Goal: Information Seeking & Learning: Find specific fact

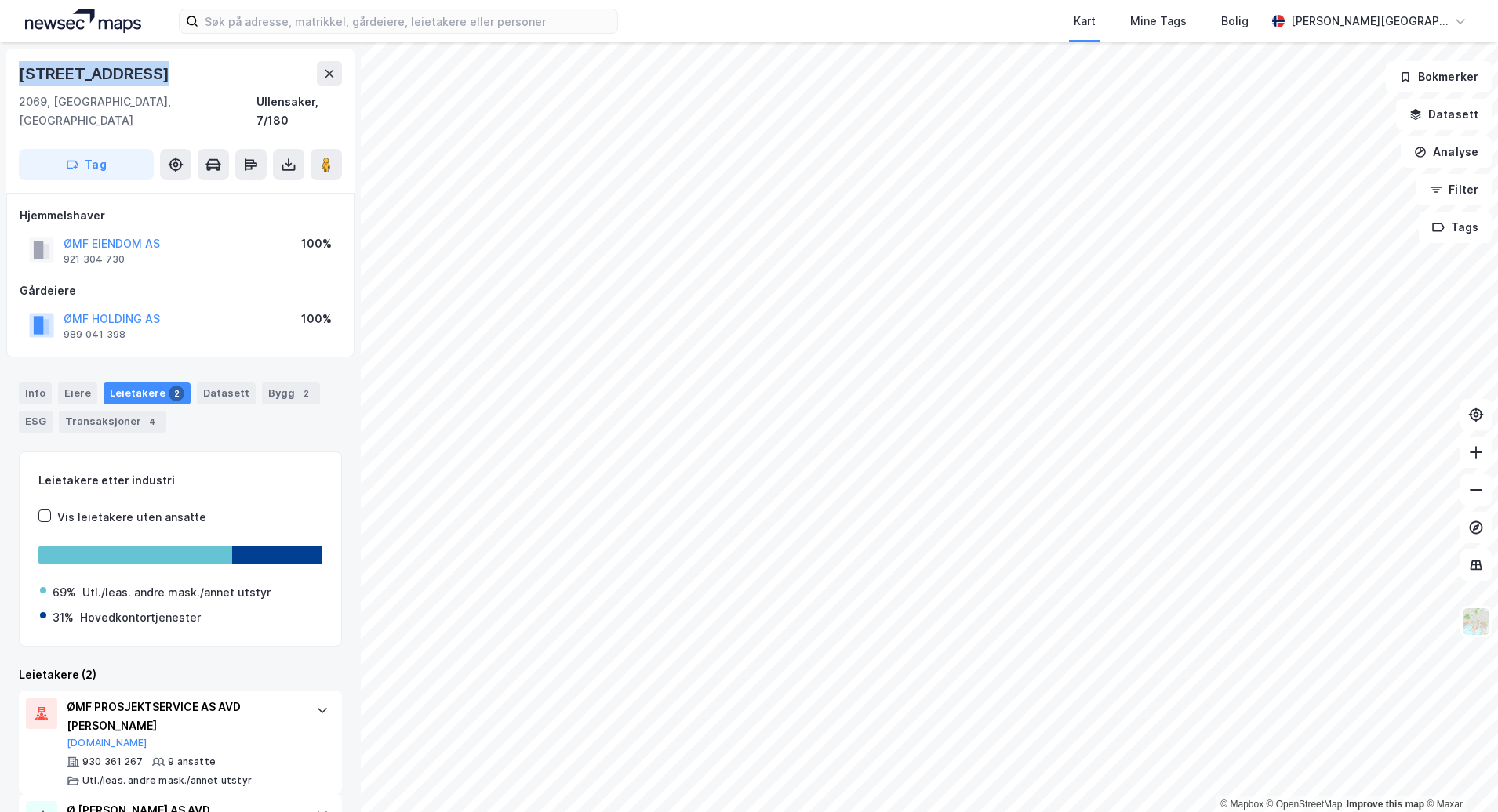
drag, startPoint x: 154, startPoint y: 67, endPoint x: 21, endPoint y: 74, distance: 133.2
click at [21, 74] on div "[STREET_ADDRESS]" at bounding box center [180, 73] width 323 height 25
copy div "[STREET_ADDRESS]"
click at [0, 0] on button "ØMF EIENDOM AS" at bounding box center [0, 0] width 0 height 0
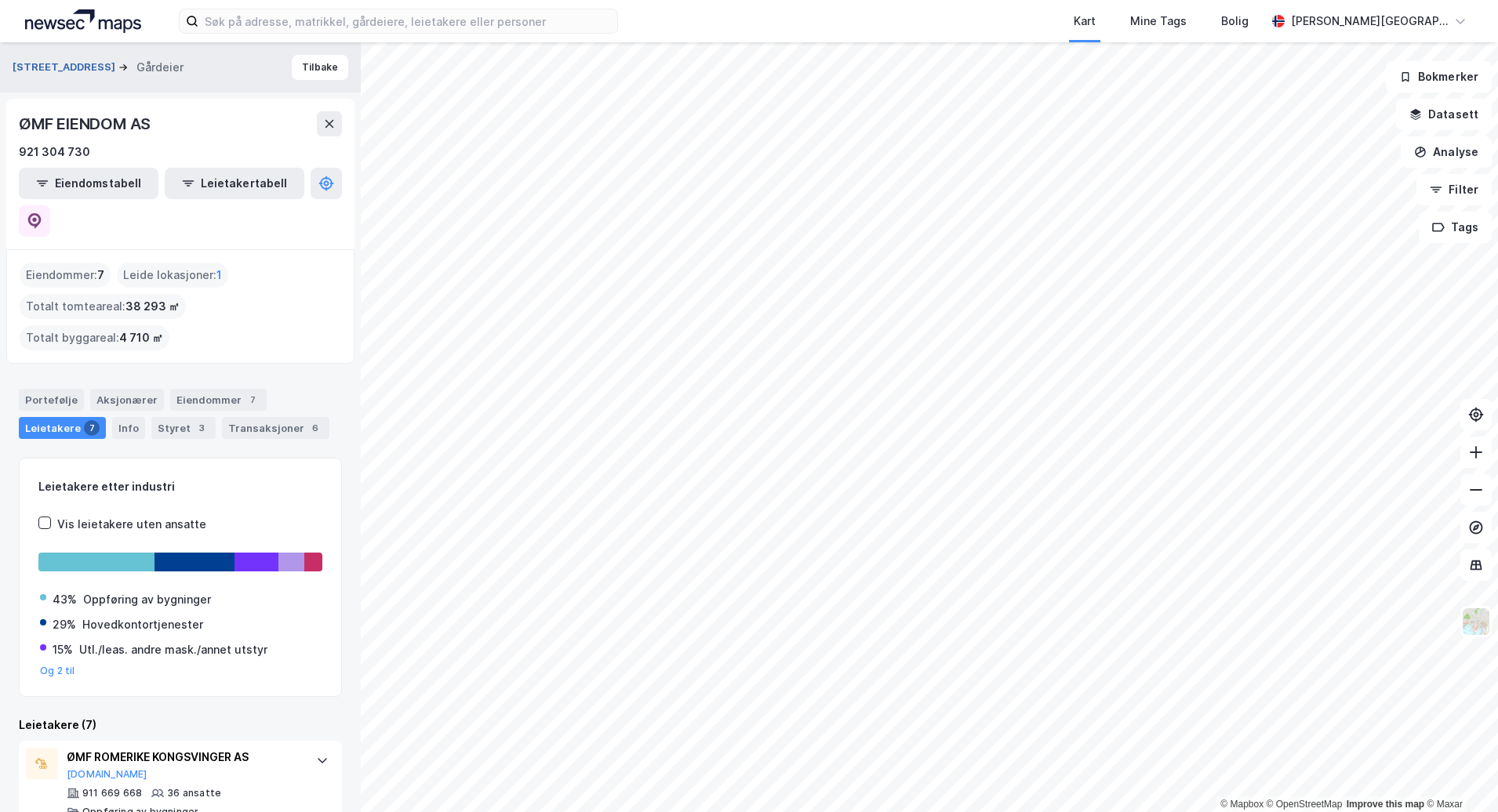
click at [54, 69] on button "[STREET_ADDRESS]" at bounding box center [65, 68] width 106 height 16
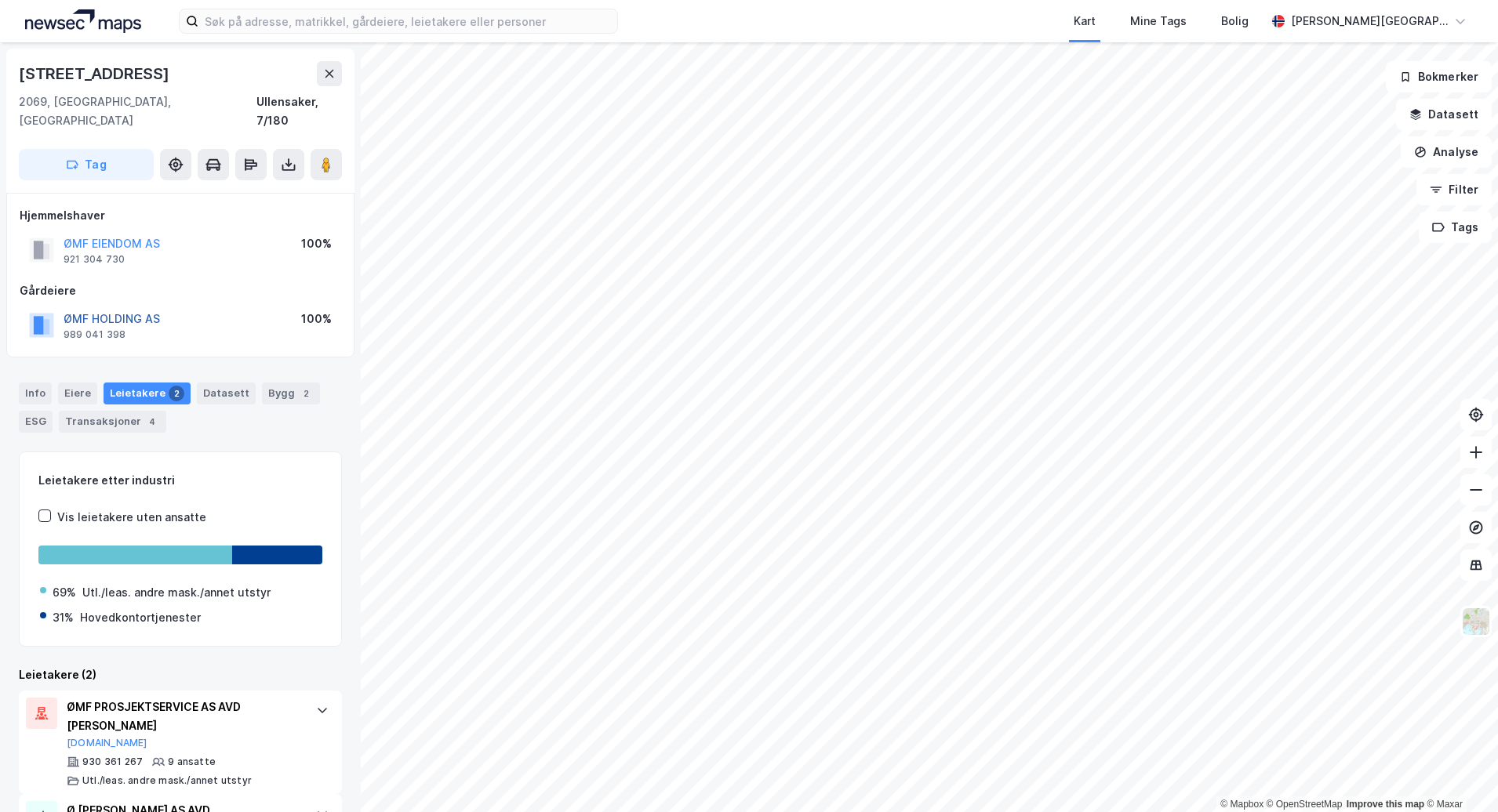
click at [0, 0] on button "ØMF HOLDING AS" at bounding box center [0, 0] width 0 height 0
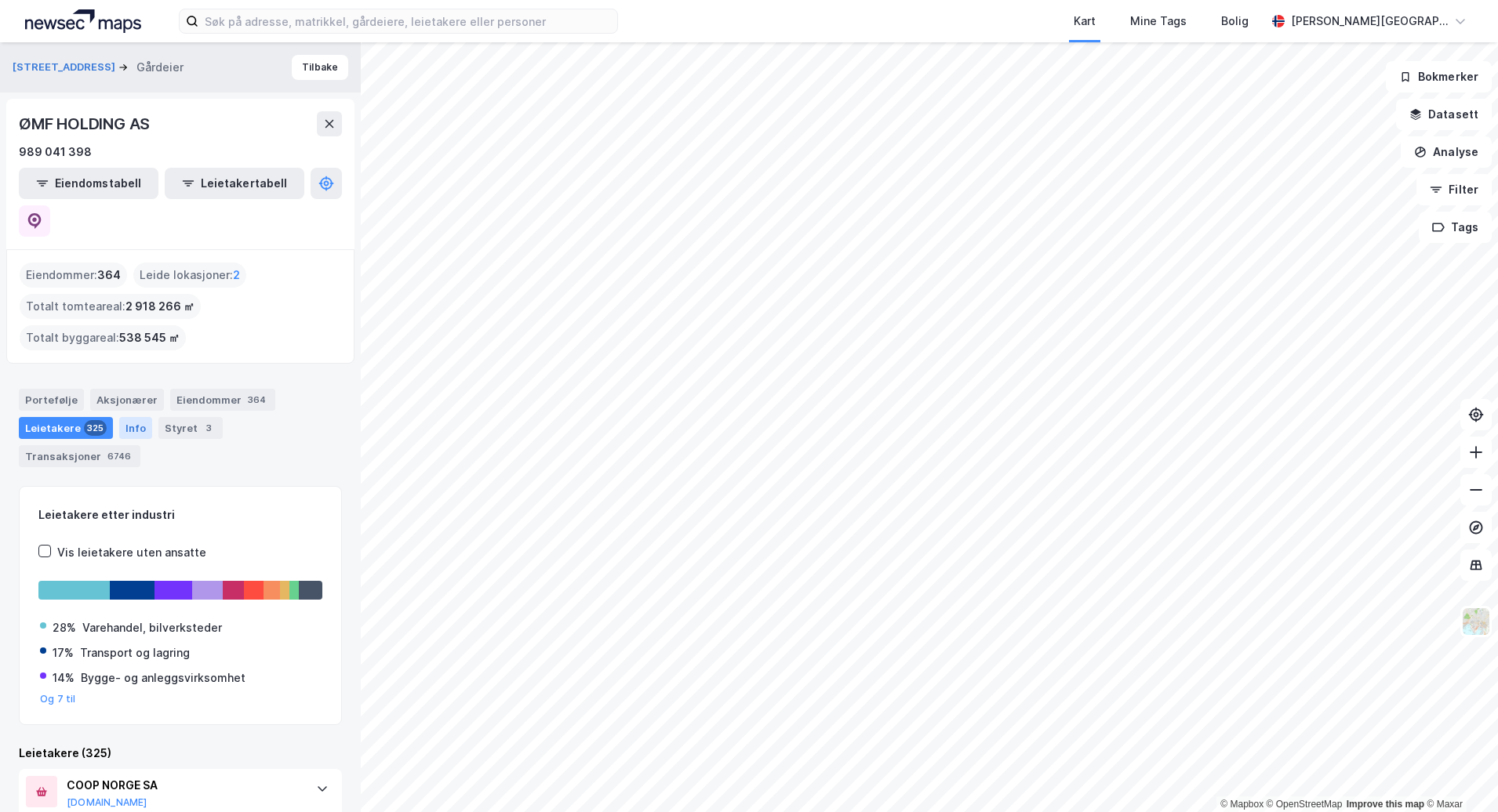
click at [134, 417] on div "Info" at bounding box center [135, 427] width 33 height 22
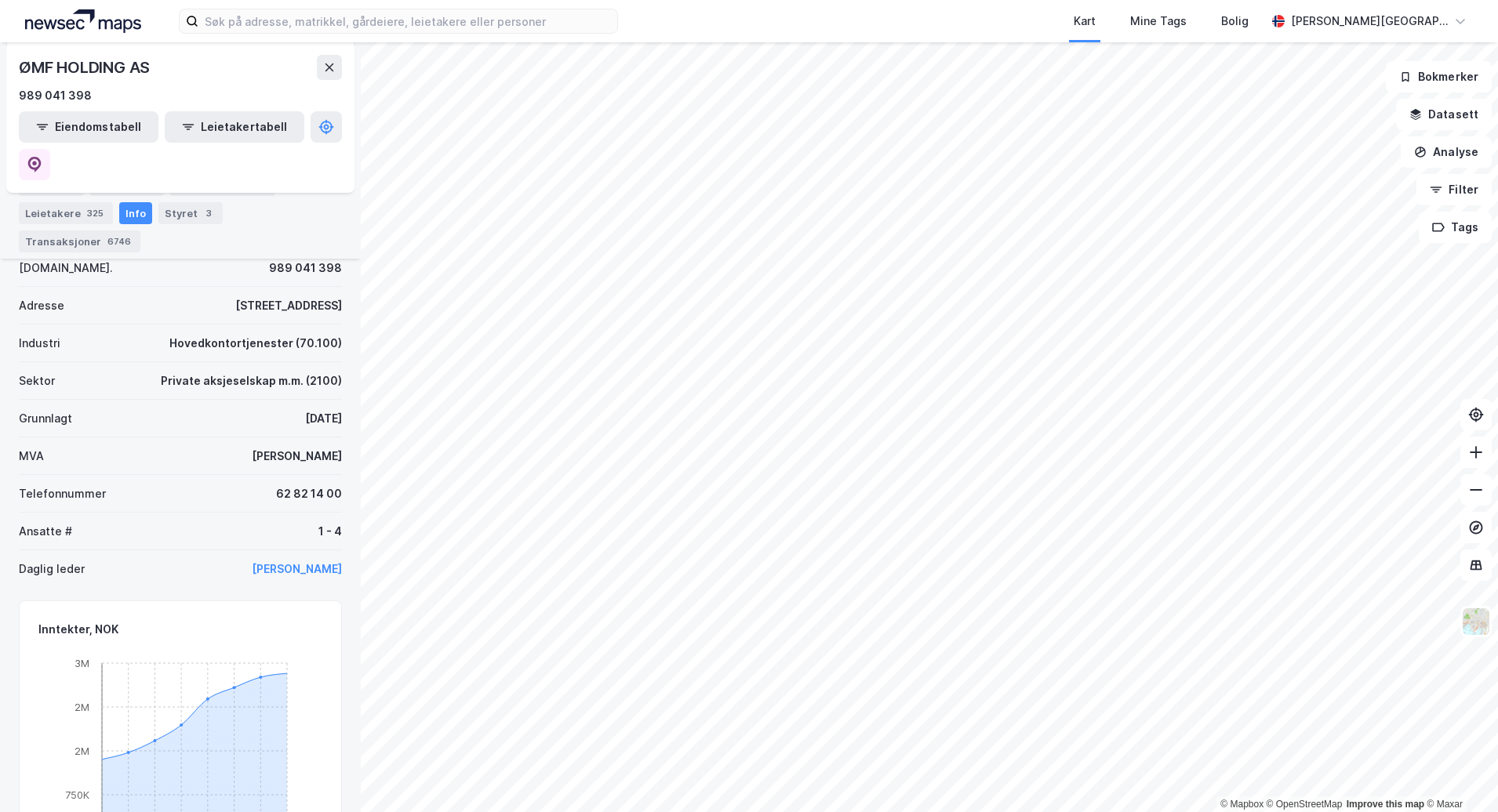
scroll to position [228, 0]
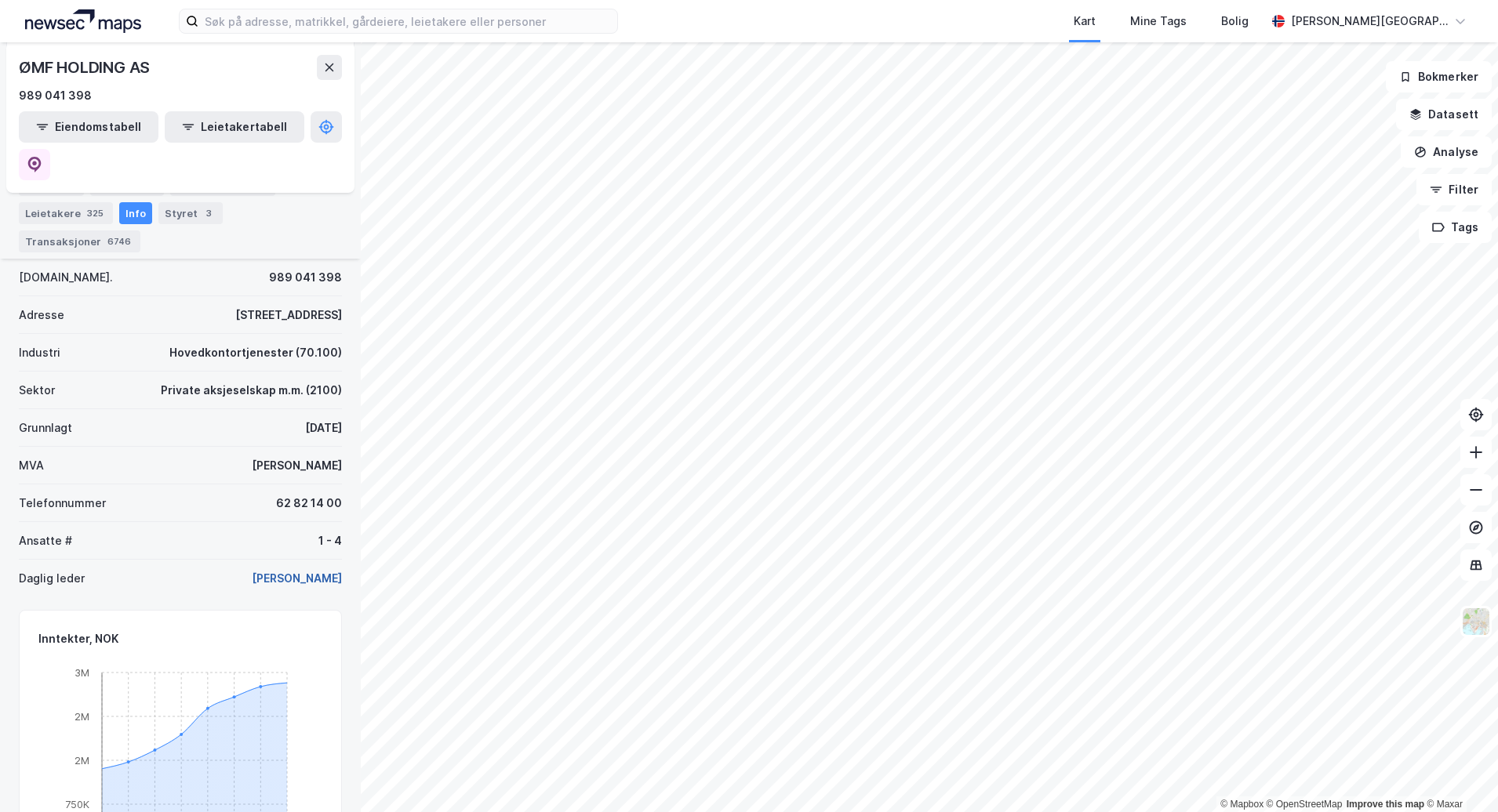
click at [0, 0] on button "[PERSON_NAME]" at bounding box center [0, 0] width 0 height 0
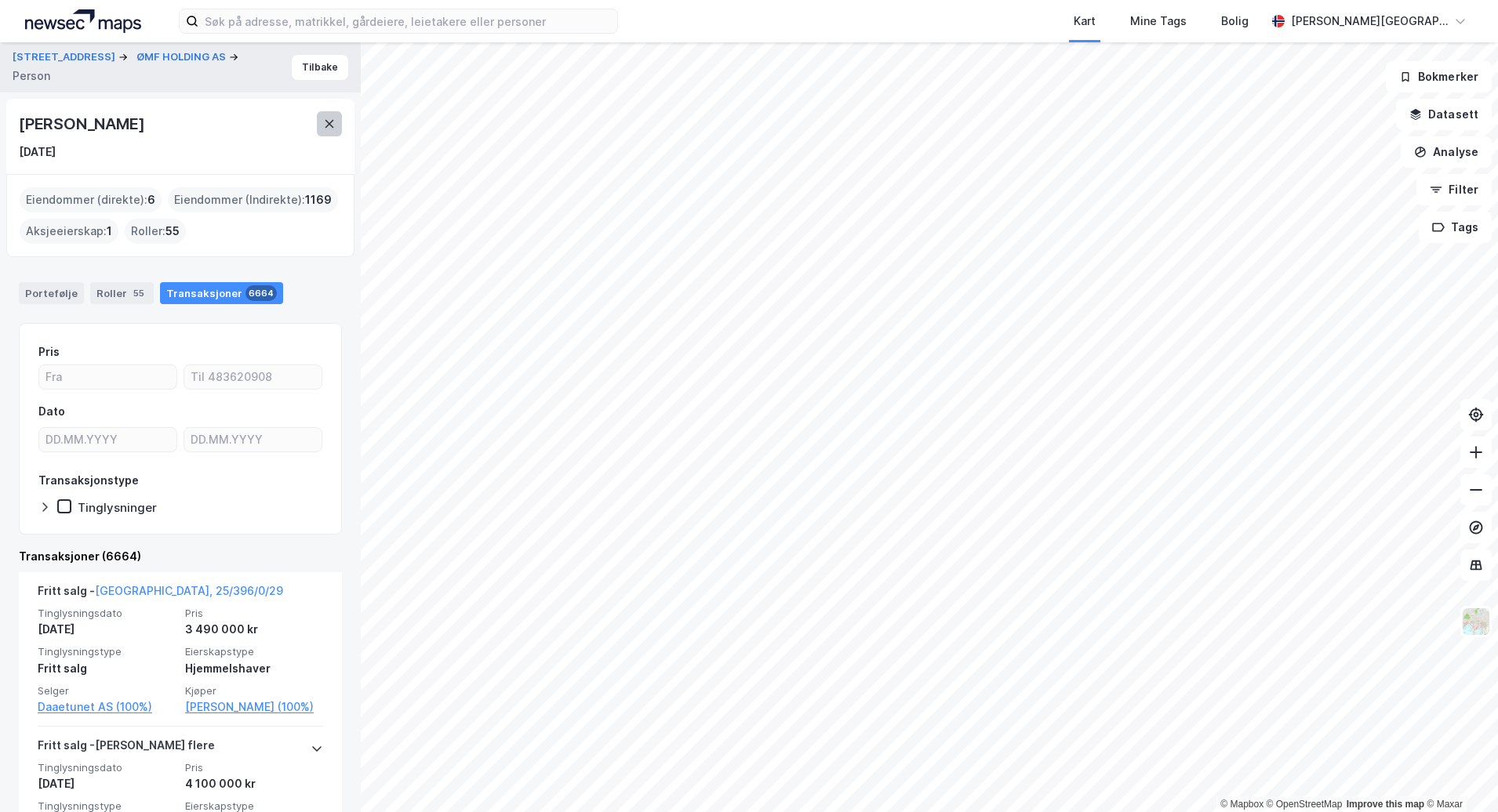
click at [328, 117] on button at bounding box center [329, 123] width 25 height 25
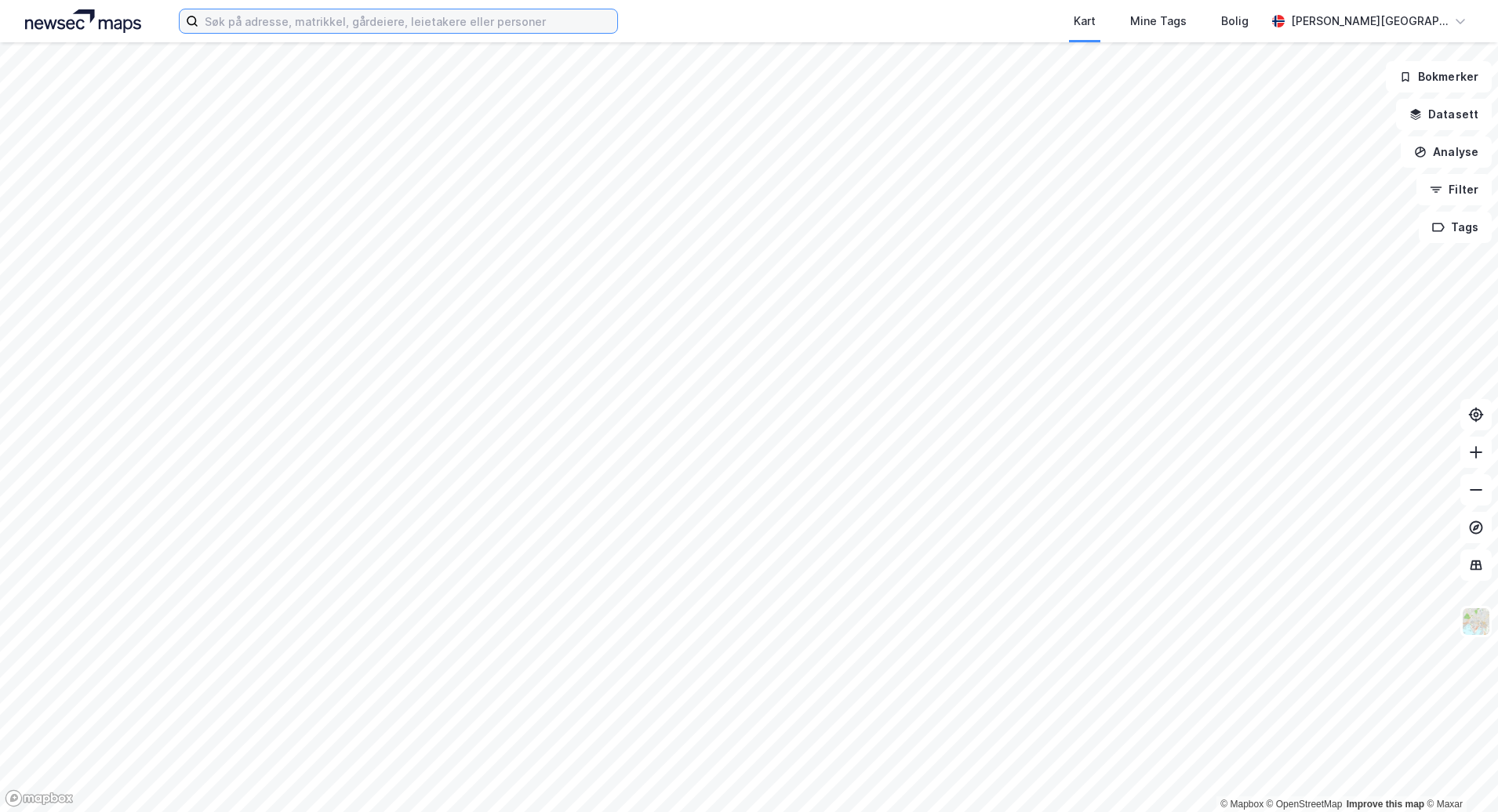
click at [228, 29] on input at bounding box center [407, 21] width 418 height 23
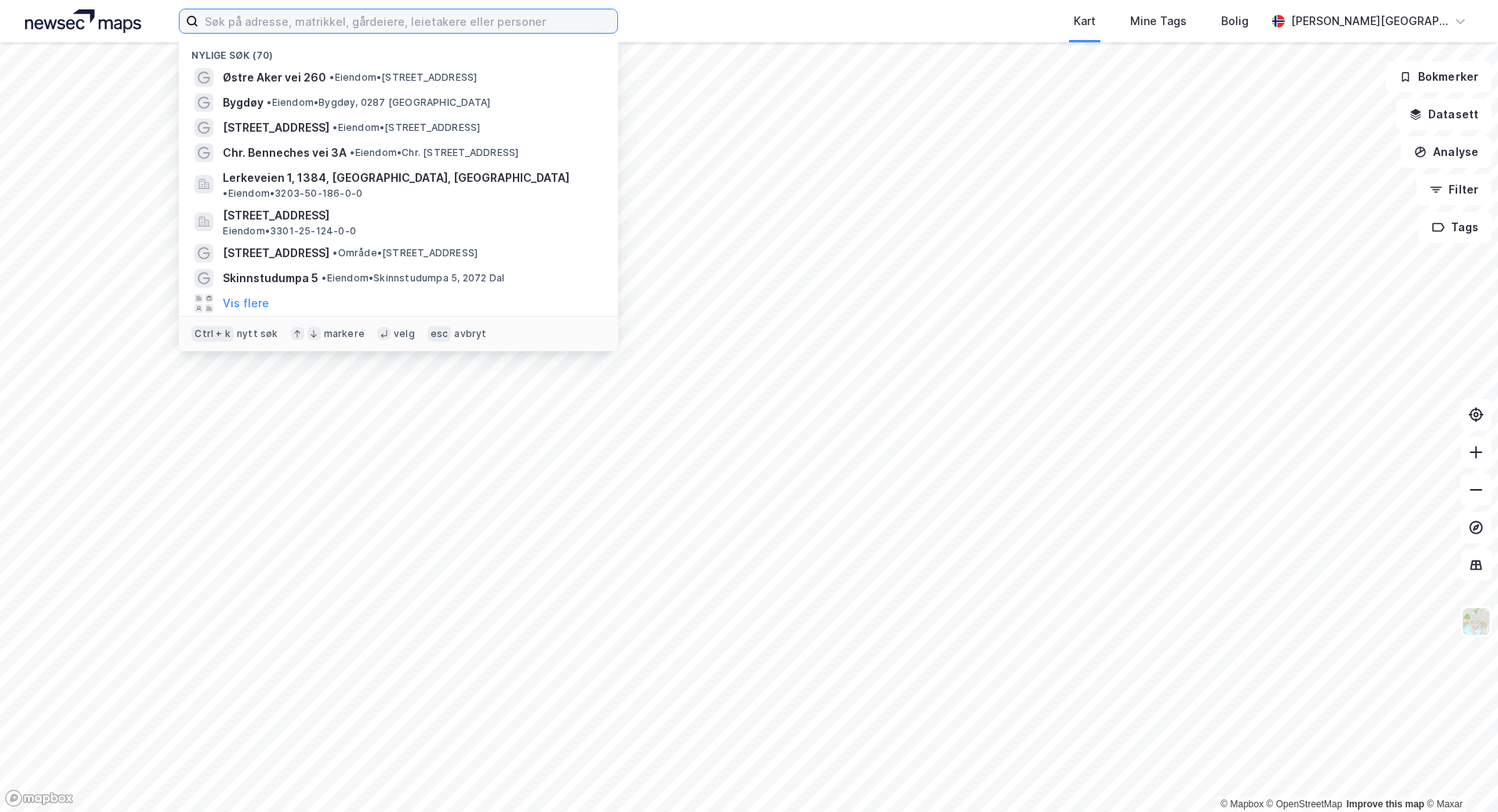
paste input "[STREET_ADDRESS]"
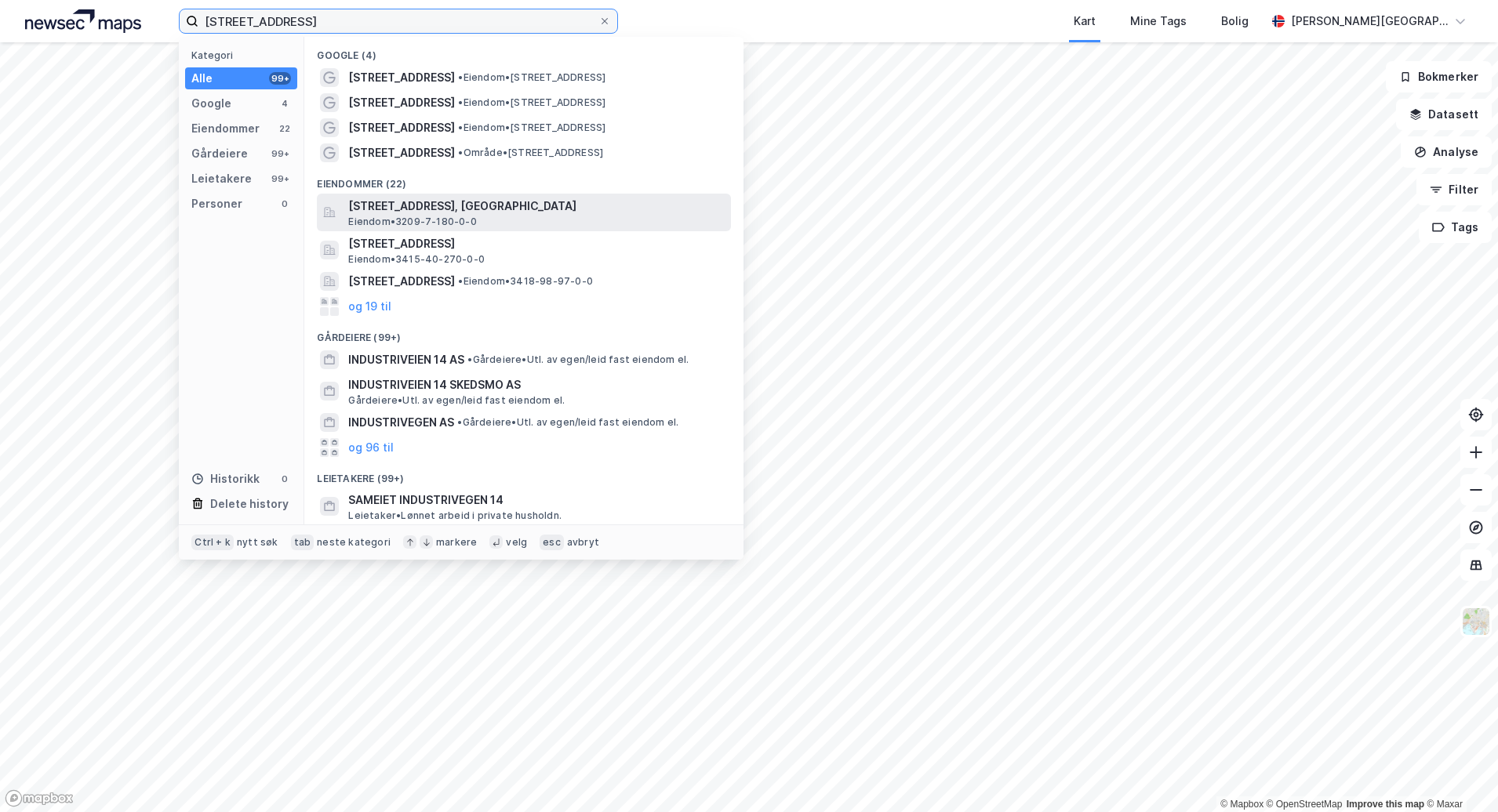
type input "[STREET_ADDRESS]"
click at [418, 208] on span "[STREET_ADDRESS], [GEOGRAPHIC_DATA]" at bounding box center [536, 207] width 376 height 19
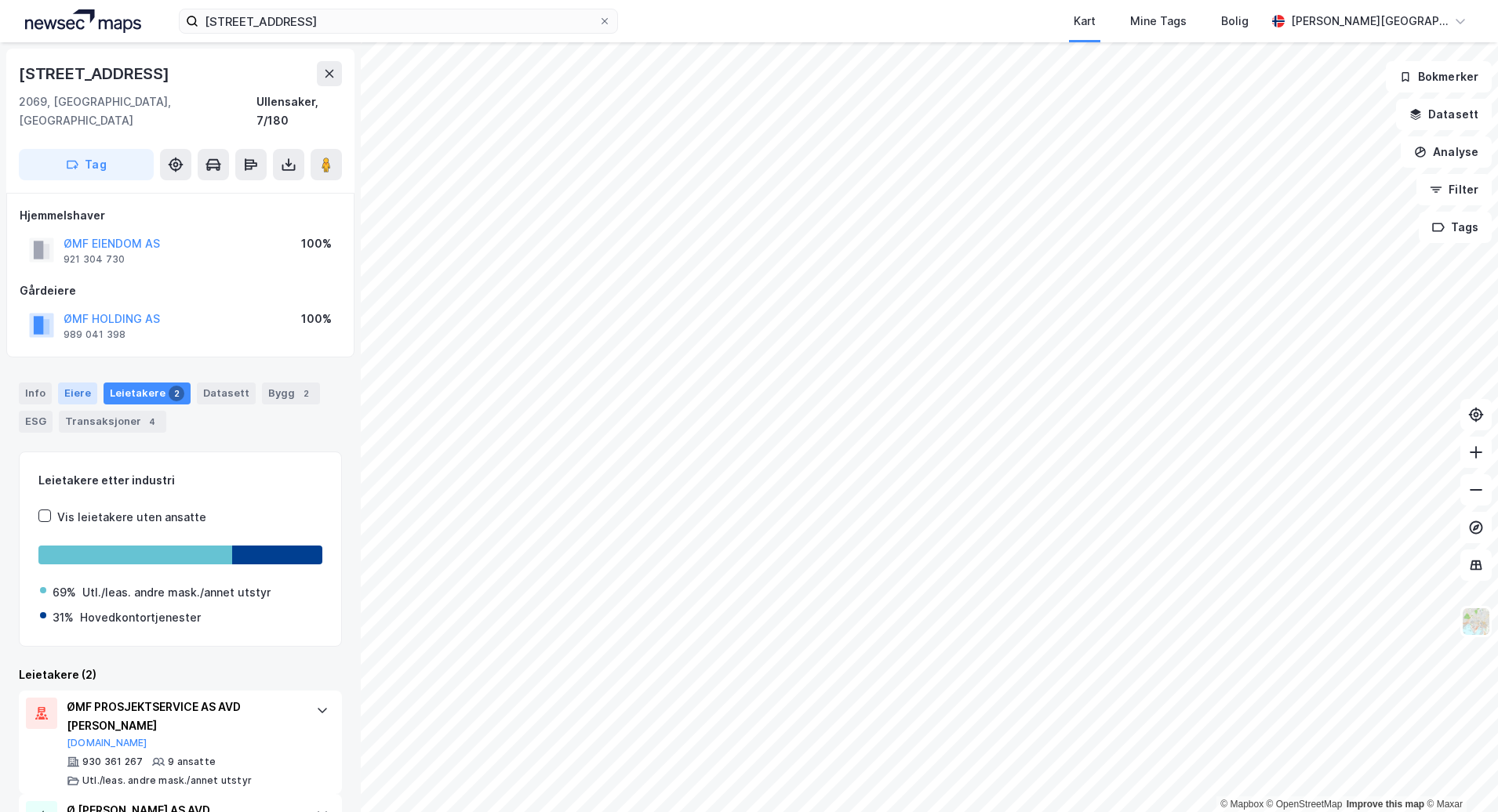
click at [85, 382] on div "Eiere" at bounding box center [77, 393] width 39 height 22
